Goal: Use online tool/utility: Utilize a website feature to perform a specific function

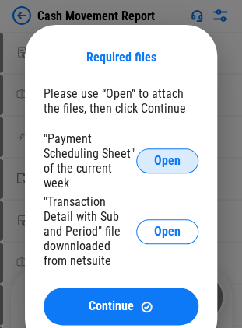
click at [140, 162] on button "Open" at bounding box center [167, 160] width 62 height 25
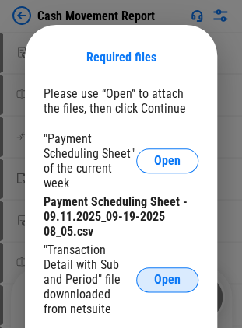
click at [172, 286] on span "Open" at bounding box center [167, 280] width 26 height 12
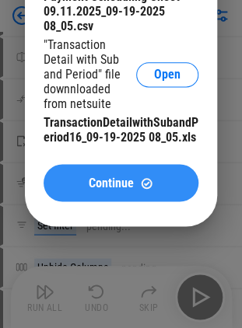
click at [121, 189] on span "Continue" at bounding box center [111, 182] width 45 height 12
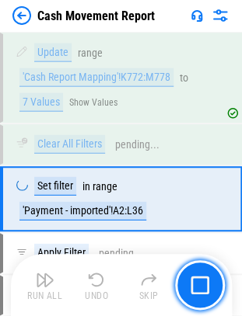
scroll to position [4750, 0]
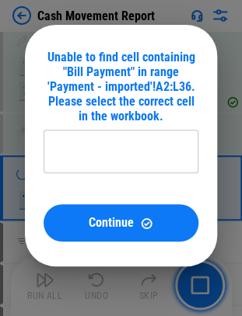
type input "**********"
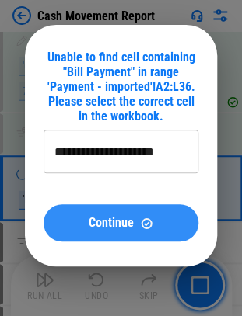
click at [99, 214] on button "Continue" at bounding box center [121, 222] width 155 height 37
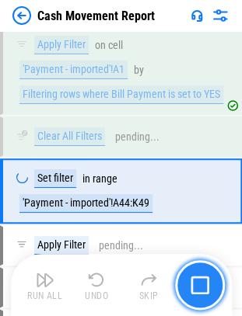
click at [204, 270] on button "button" at bounding box center [200, 285] width 50 height 50
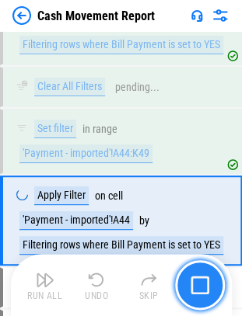
click at [204, 270] on button "button" at bounding box center [200, 285] width 50 height 50
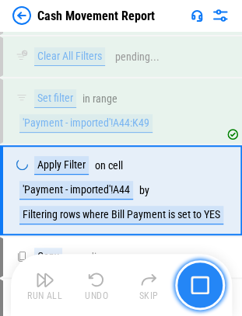
click at [204, 270] on button "button" at bounding box center [200, 285] width 50 height 50
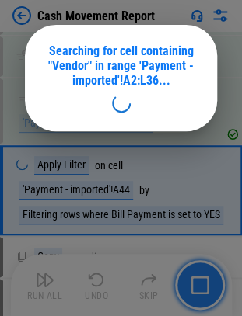
click at [204, 270] on div at bounding box center [121, 158] width 242 height 316
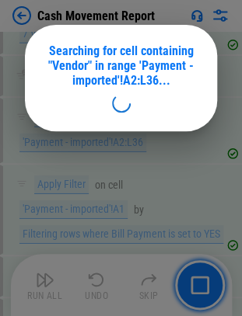
scroll to position [4809, 0]
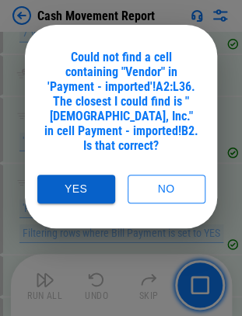
click at [78, 175] on button "Yes" at bounding box center [76, 189] width 78 height 29
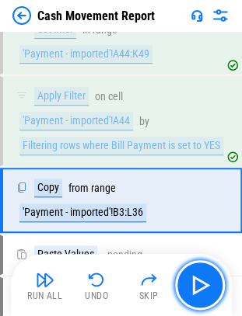
scroll to position [5106, 0]
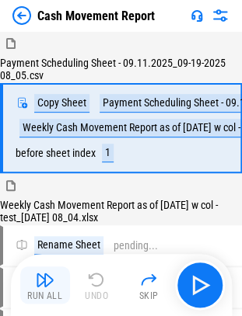
click at [51, 289] on button "Run All" at bounding box center [45, 285] width 50 height 37
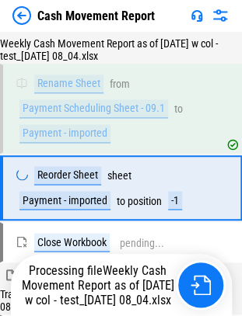
scroll to position [192, 0]
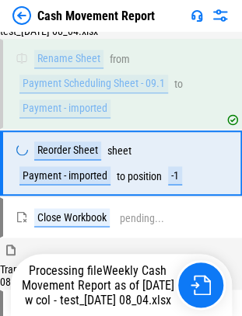
scroll to position [192, 0]
